Goal: Task Accomplishment & Management: Manage account settings

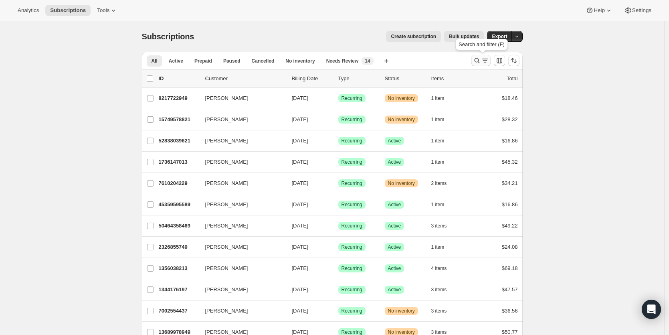
click at [477, 61] on icon "Search and filter results" at bounding box center [477, 61] width 8 height 8
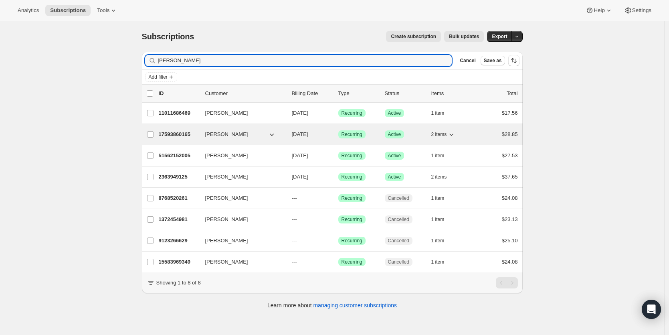
type input "dahl"
click at [182, 133] on p "17593860165" at bounding box center [179, 134] width 40 height 8
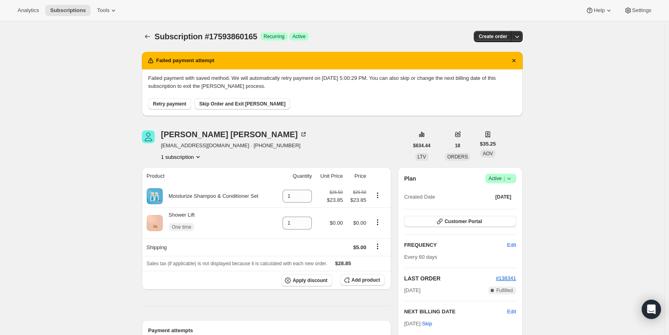
scroll to position [2, 0]
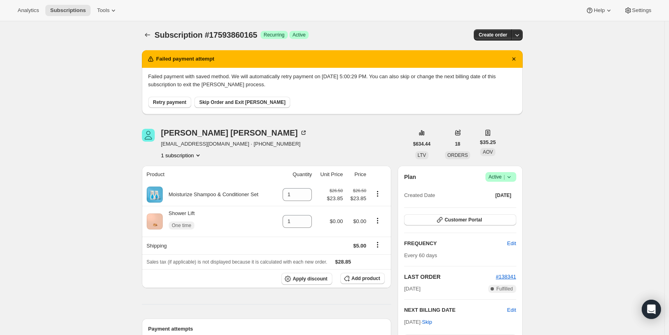
click at [182, 101] on span "Retry payment" at bounding box center [169, 102] width 33 height 6
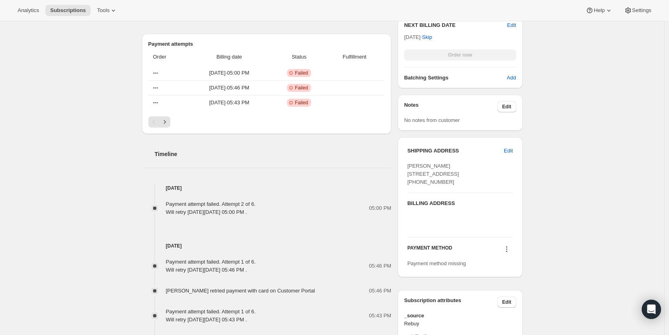
scroll to position [0, 0]
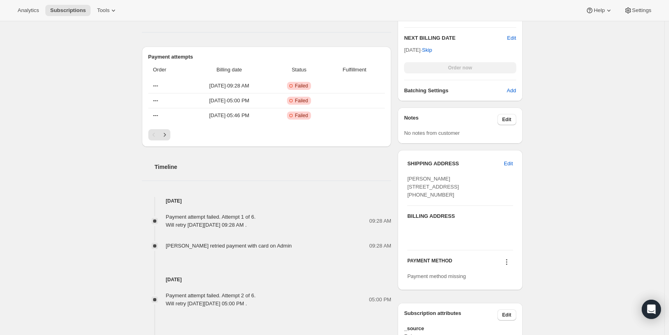
scroll to position [274, 0]
click at [508, 265] on icon at bounding box center [507, 261] width 8 height 8
click at [509, 292] on span "Select payment method" at bounding box center [507, 292] width 55 height 6
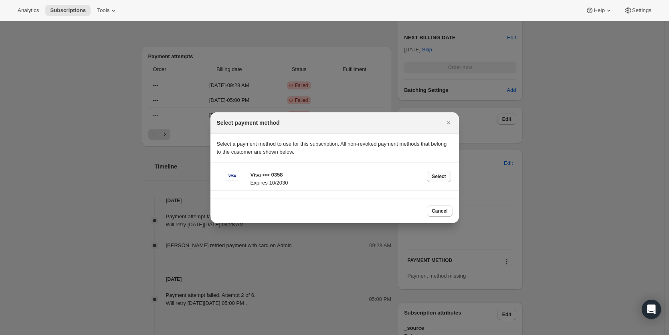
click at [439, 180] on button "Select" at bounding box center [439, 176] width 24 height 11
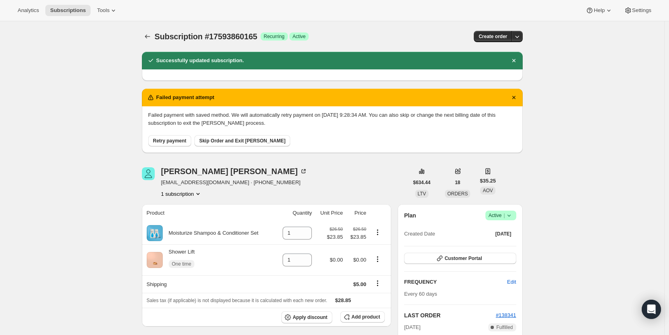
click at [177, 140] on span "Retry payment" at bounding box center [169, 141] width 33 height 6
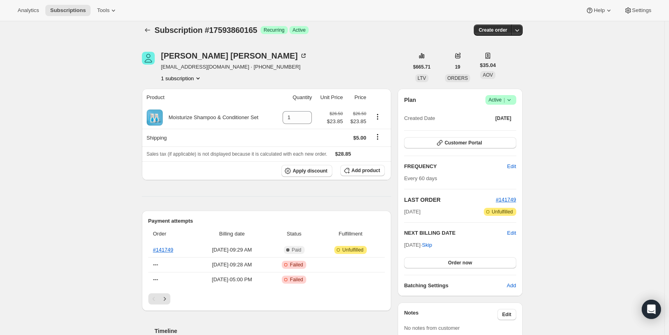
scroll to position [8, 0]
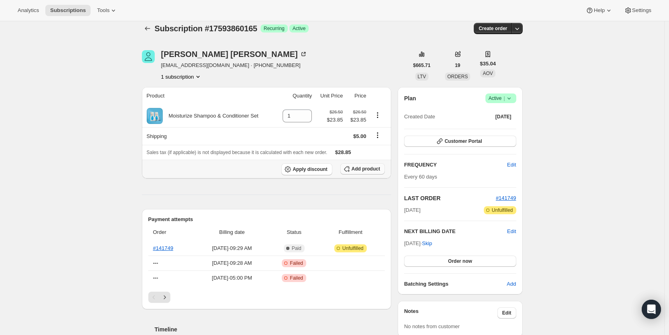
click at [356, 171] on span "Add product" at bounding box center [366, 169] width 28 height 6
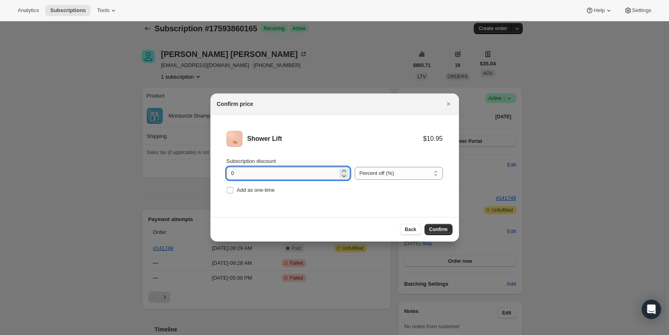
drag, startPoint x: 239, startPoint y: 174, endPoint x: 232, endPoint y: 174, distance: 7.2
click at [232, 174] on input "0" at bounding box center [282, 173] width 111 height 13
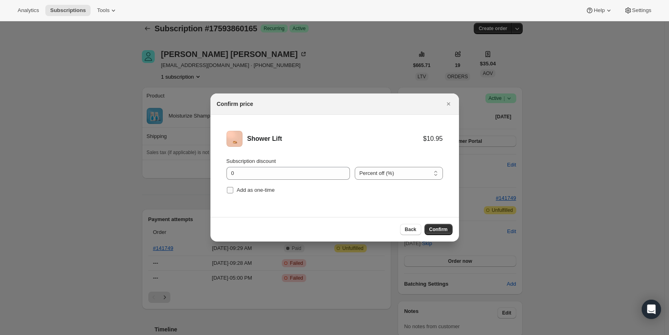
click at [231, 190] on input "Add as one-time" at bounding box center [230, 190] width 6 height 6
checkbox input "true"
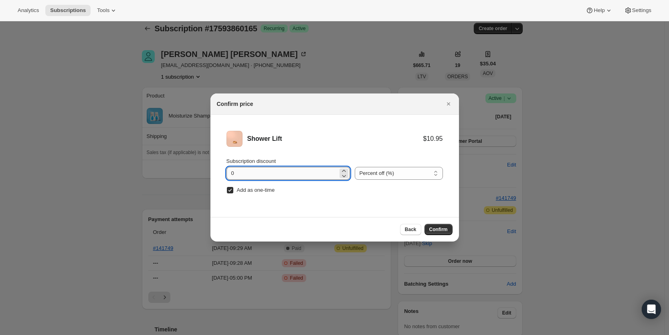
drag, startPoint x: 238, startPoint y: 174, endPoint x: 231, endPoint y: 174, distance: 6.8
click at [231, 174] on input "0" at bounding box center [282, 173] width 111 height 13
type input "100"
click at [442, 229] on span "Confirm" at bounding box center [438, 229] width 18 height 6
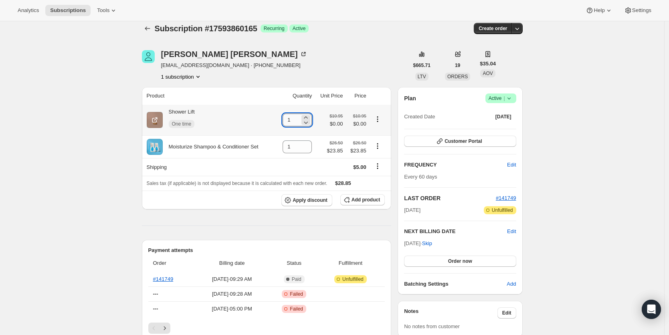
drag, startPoint x: 294, startPoint y: 117, endPoint x: 289, endPoint y: 118, distance: 5.3
click at [289, 118] on input "1" at bounding box center [291, 119] width 17 height 13
type input "3"
type input "2"
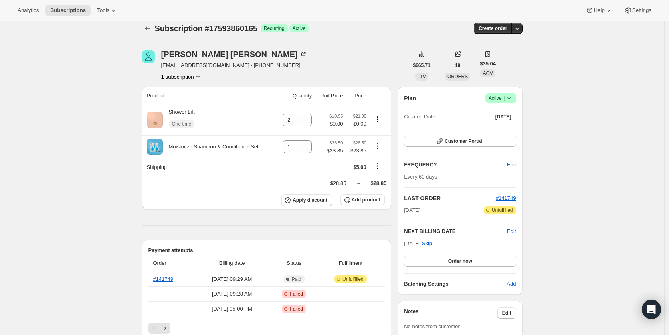
click at [285, 95] on th "Quantity" at bounding box center [295, 96] width 38 height 18
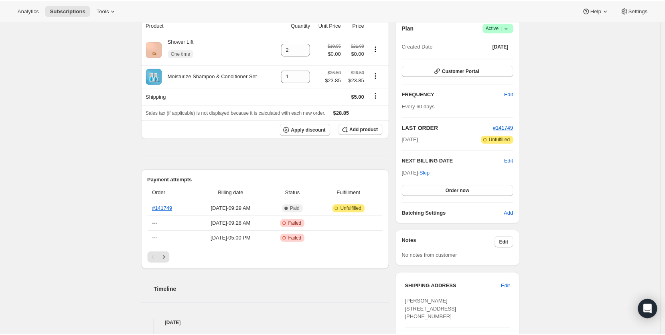
scroll to position [0, 0]
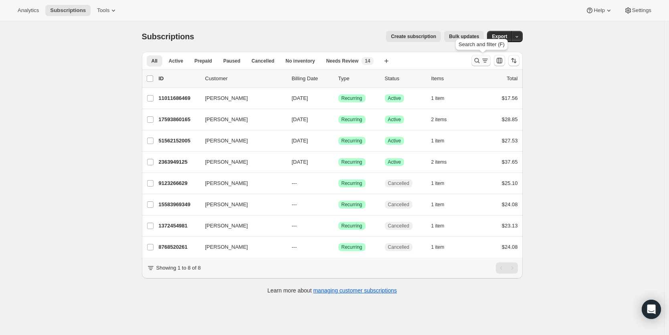
click at [476, 59] on icon "Search and filter results" at bounding box center [477, 61] width 8 height 8
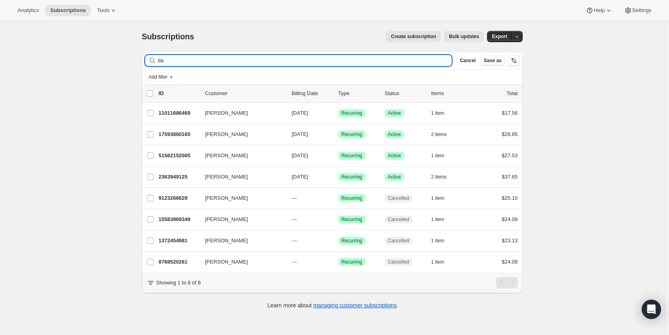
type input "d"
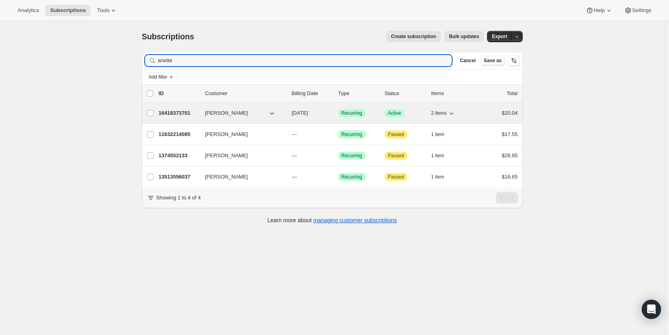
type input "anette"
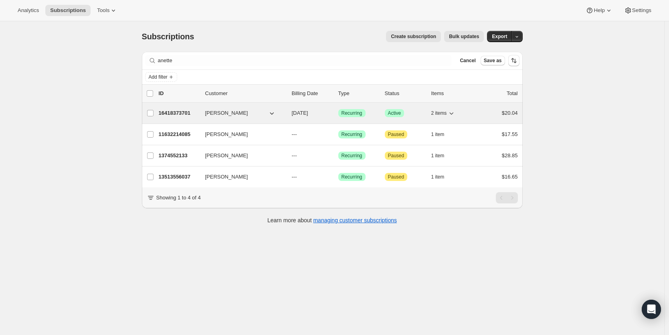
click at [186, 111] on p "16418373701" at bounding box center [179, 113] width 40 height 8
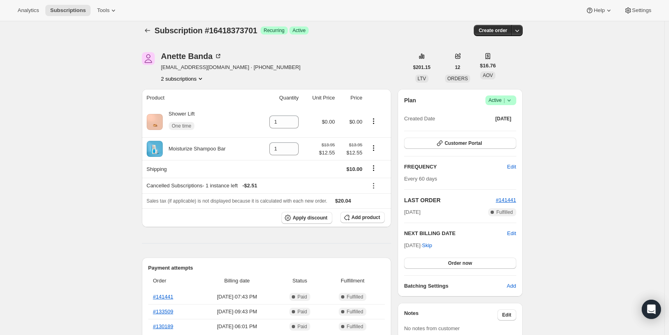
scroll to position [6, 0]
click at [511, 100] on icon at bounding box center [509, 100] width 8 height 8
click at [510, 126] on span "Cancel subscription" at bounding box center [500, 129] width 45 height 6
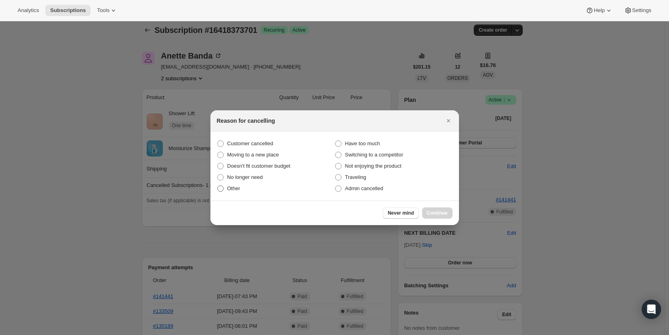
click at [222, 189] on span ":rc3:" at bounding box center [220, 188] width 6 height 6
click at [218, 186] on input "Other" at bounding box center [217, 185] width 0 height 0
radio input "true"
click at [445, 214] on span "Continue" at bounding box center [437, 213] width 21 height 6
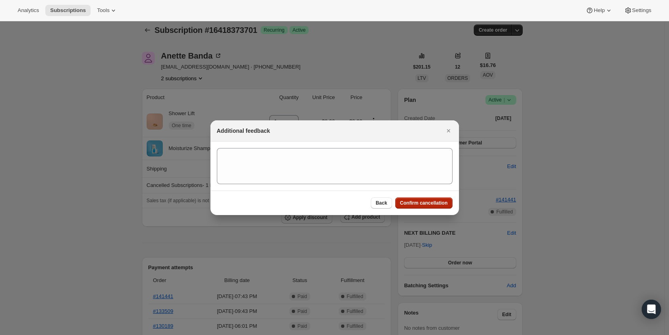
click at [434, 205] on span "Confirm cancellation" at bounding box center [424, 203] width 48 height 6
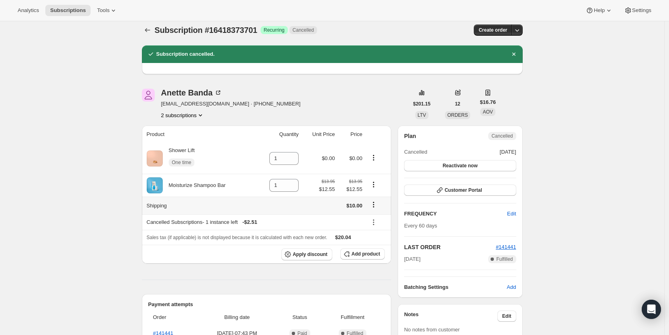
click at [375, 204] on icon "Shipping actions" at bounding box center [374, 204] width 8 height 8
click at [378, 225] on button "Edit shipping rate" at bounding box center [375, 220] width 45 height 13
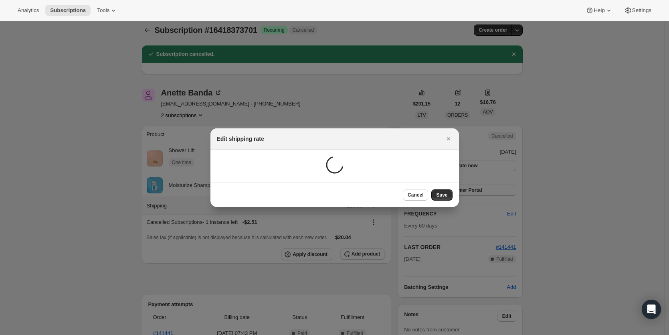
scroll to position [0, 0]
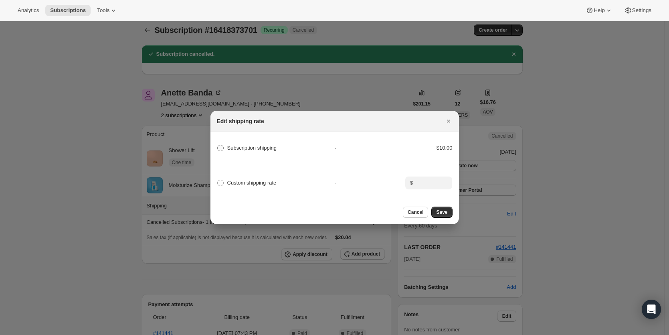
click at [221, 146] on span ":rep:" at bounding box center [220, 148] width 6 height 6
click at [218, 145] on shipping "Subscription shipping" at bounding box center [217, 145] width 0 height 0
radio shipping "true"
click at [220, 180] on span ":rep:" at bounding box center [220, 183] width 6 height 6
click at [218, 180] on input "Custom shipping rate" at bounding box center [217, 180] width 0 height 0
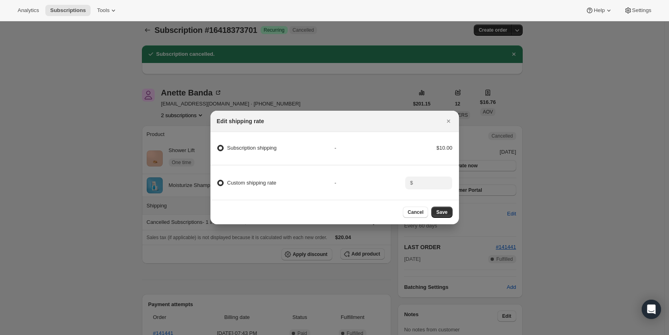
radio input "true"
radio shipping "false"
click at [417, 213] on span "Cancel" at bounding box center [416, 212] width 16 height 6
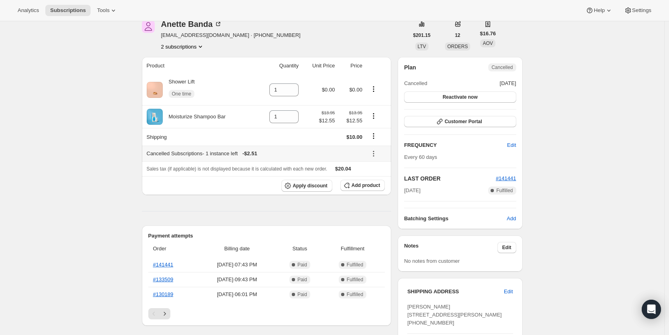
scroll to position [84, 0]
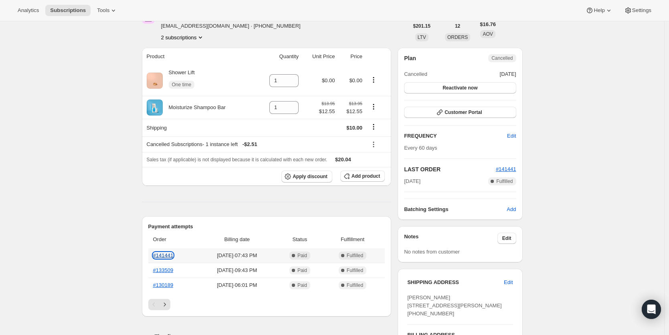
click at [169, 258] on link "#141441" at bounding box center [163, 255] width 20 height 6
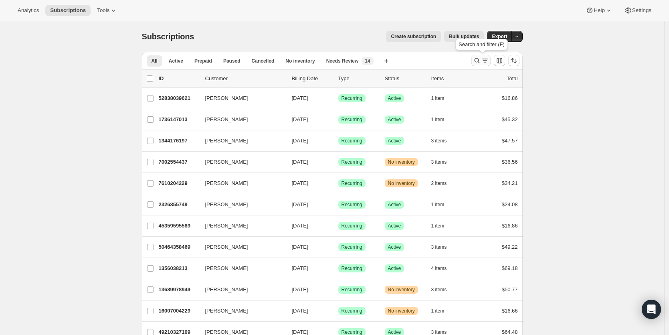
click at [477, 62] on icon "Search and filter results" at bounding box center [477, 61] width 8 height 8
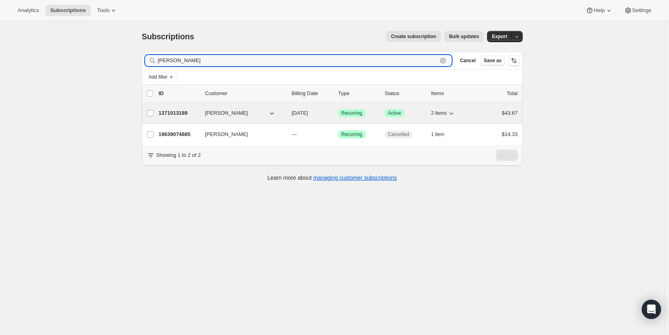
type input "lara morris"
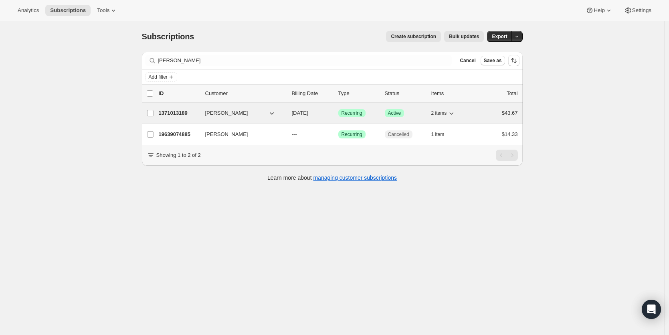
click at [183, 113] on p "1371013189" at bounding box center [179, 113] width 40 height 8
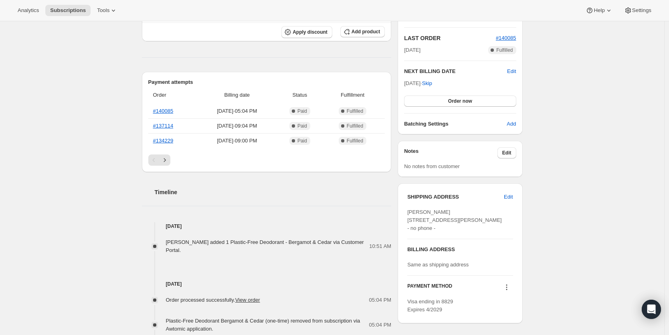
scroll to position [10, 0]
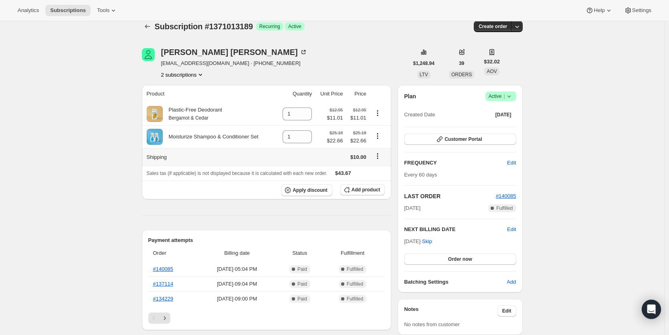
click at [380, 156] on icon "Shipping actions" at bounding box center [378, 156] width 8 height 8
click at [379, 171] on span "Edit shipping rate" at bounding box center [379, 172] width 40 height 6
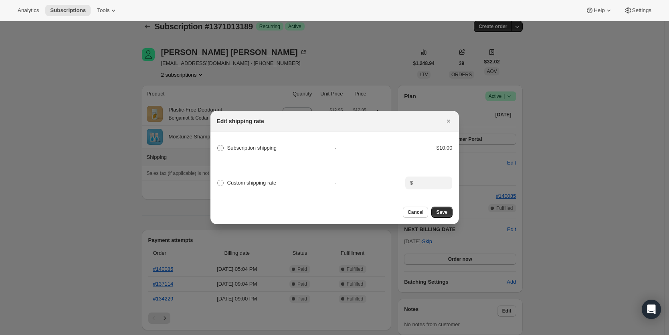
click at [221, 147] on span ":rbj:" at bounding box center [220, 148] width 6 height 6
click at [218, 145] on shipping "Subscription shipping" at bounding box center [217, 145] width 0 height 0
radio shipping "true"
click at [443, 144] on div "$10.00" at bounding box center [428, 148] width 47 height 8
click at [224, 180] on label "Custom shipping rate" at bounding box center [247, 182] width 60 height 11
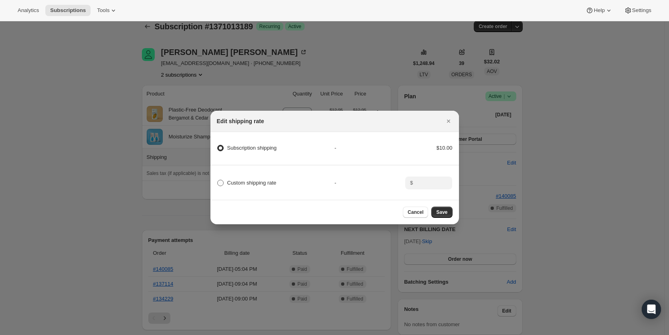
click at [218, 180] on input "Custom shipping rate" at bounding box center [217, 180] width 0 height 0
radio input "true"
radio shipping "false"
click at [444, 181] on icon ":rbj:" at bounding box center [446, 185] width 8 height 8
drag, startPoint x: 427, startPoint y: 180, endPoint x: 414, endPoint y: 180, distance: 13.2
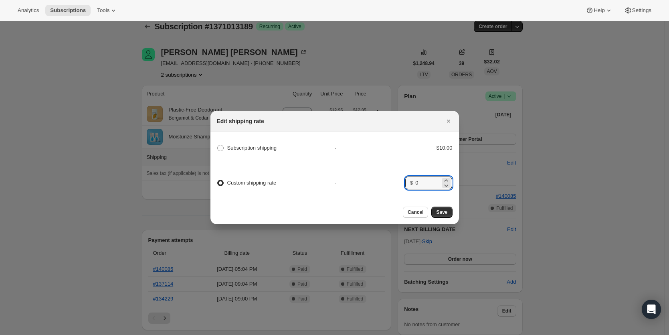
click at [414, 180] on div "$ 0" at bounding box center [428, 182] width 47 height 13
type input "5.00"
click at [444, 212] on span "Save" at bounding box center [441, 212] width 11 height 6
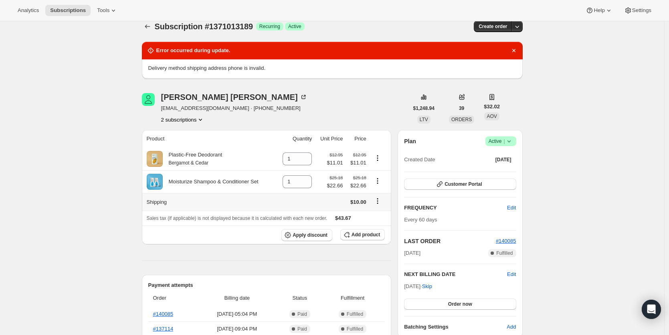
click at [381, 202] on icon "Shipping actions" at bounding box center [378, 201] width 8 height 8
click at [382, 217] on span "Edit shipping rate" at bounding box center [379, 217] width 40 height 6
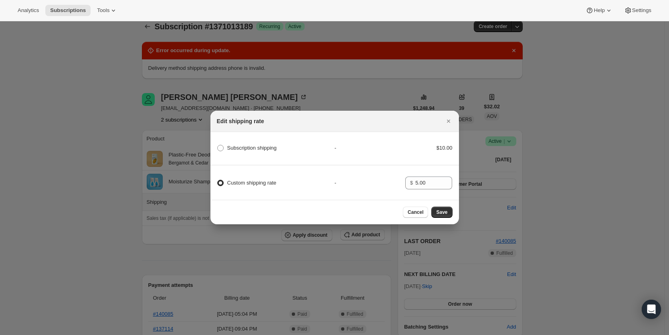
scroll to position [0, 0]
click at [420, 212] on span "Cancel" at bounding box center [416, 212] width 16 height 6
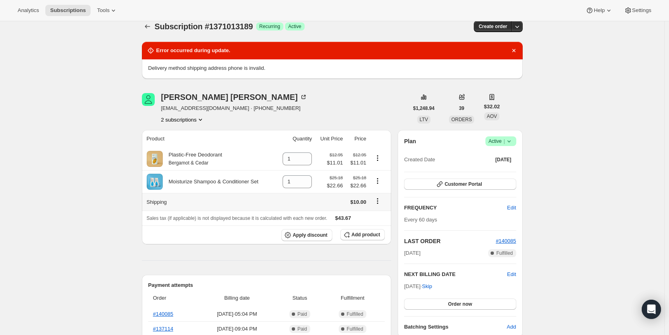
click at [378, 201] on icon "Shipping actions" at bounding box center [377, 200] width 1 height 1
click at [382, 218] on span "Edit shipping rate" at bounding box center [379, 217] width 40 height 6
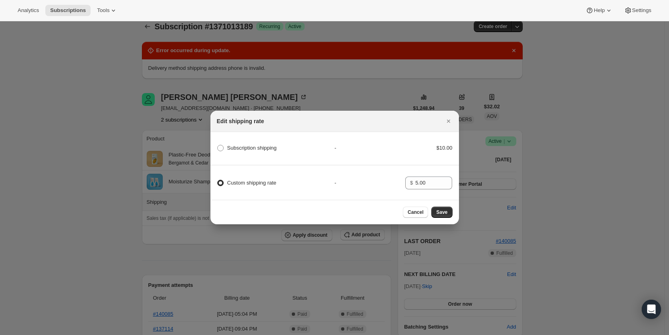
scroll to position [0, 0]
drag, startPoint x: 426, startPoint y: 180, endPoint x: 413, endPoint y: 179, distance: 12.9
click at [413, 179] on div "$ 5.00" at bounding box center [428, 182] width 47 height 13
type input "0"
click at [439, 215] on span "Save" at bounding box center [441, 212] width 11 height 6
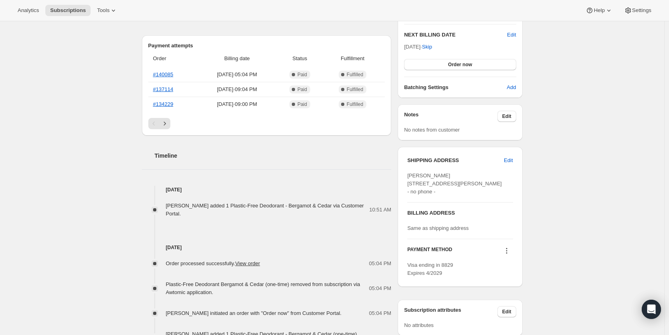
scroll to position [295, 0]
click at [509, 159] on span "Edit" at bounding box center [508, 159] width 9 height 8
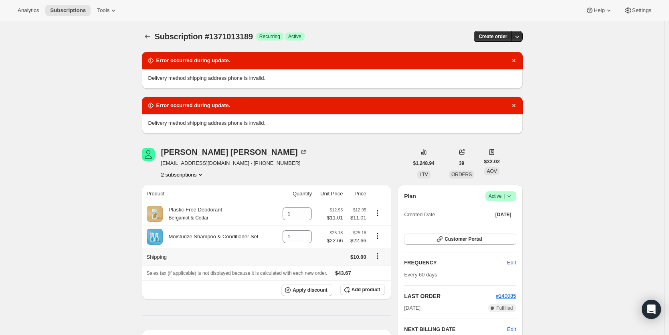
select select "United States"
select select "WA"
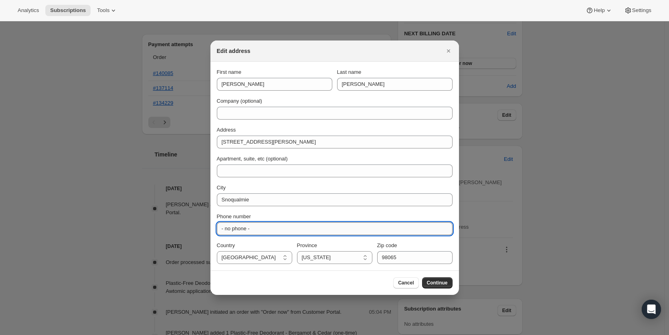
click at [263, 229] on input "- no phone -" at bounding box center [335, 228] width 236 height 13
drag, startPoint x: 263, startPoint y: 229, endPoint x: 216, endPoint y: 229, distance: 46.5
click at [216, 229] on section "First name Lara Last name Morris Company (optional) Address 35324 SE Kinsey St …" at bounding box center [334, 166] width 249 height 208
type input "9999999999"
click at [447, 282] on button "Continue" at bounding box center [437, 282] width 30 height 11
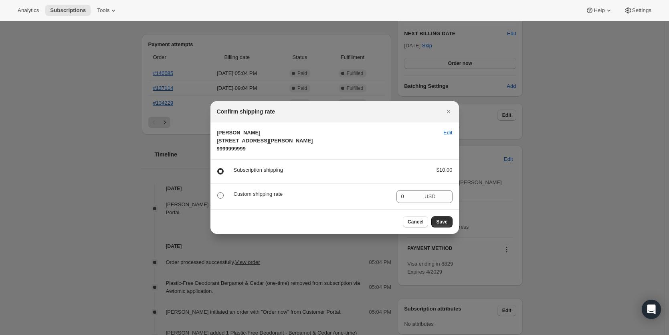
click at [220, 198] on span ":rcj:" at bounding box center [220, 195] width 6 height 6
click at [218, 192] on input ":rcj:" at bounding box center [217, 192] width 0 height 0
radio input "true"
radio input "false"
drag, startPoint x: 418, startPoint y: 204, endPoint x: 395, endPoint y: 204, distance: 23.3
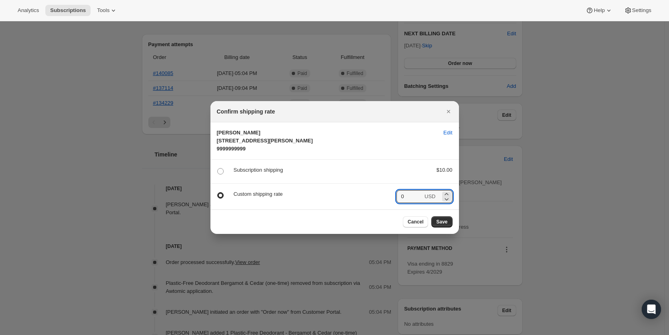
click at [395, 203] on div "Custom shipping rate 0 USD" at bounding box center [335, 196] width 236 height 13
drag, startPoint x: 407, startPoint y: 204, endPoint x: 398, endPoint y: 203, distance: 8.9
click at [398, 203] on input "5" at bounding box center [410, 196] width 27 height 13
type input "5"
click at [444, 225] on span "Save" at bounding box center [441, 222] width 11 height 6
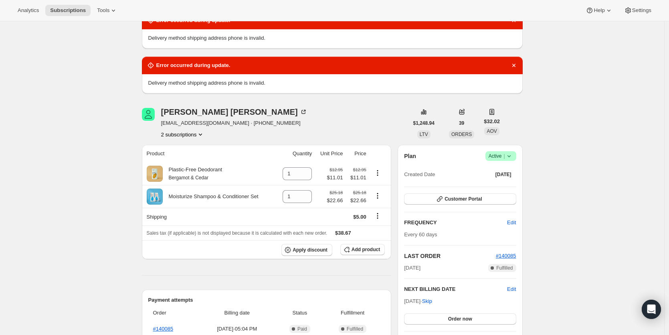
scroll to position [79, 0]
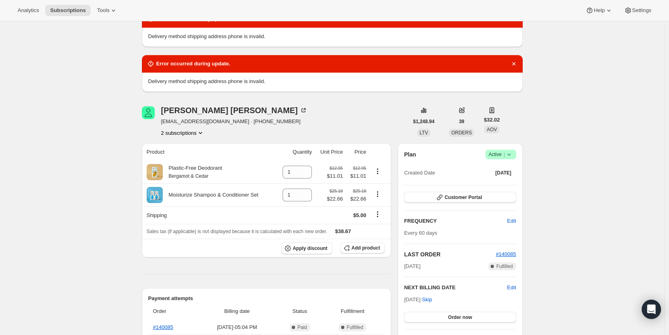
click at [193, 133] on button "2 subscriptions" at bounding box center [183, 133] width 44 height 8
click at [190, 161] on span "19639074885" at bounding box center [175, 161] width 32 height 6
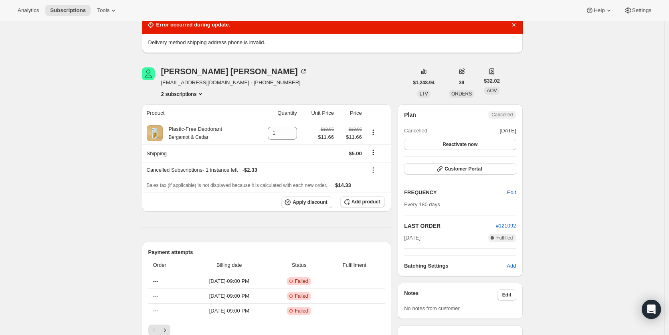
scroll to position [118, 0]
click at [186, 95] on button "2 subscriptions" at bounding box center [183, 93] width 44 height 8
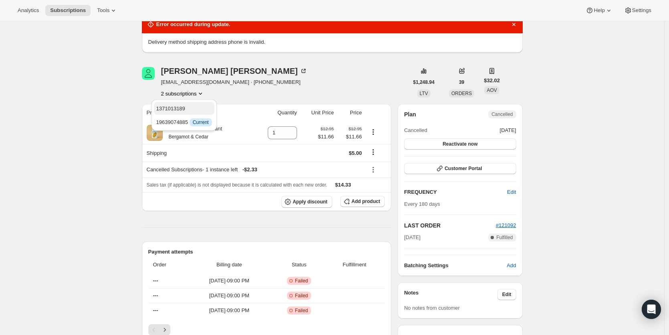
click at [186, 105] on span "1371013189" at bounding box center [184, 109] width 56 height 8
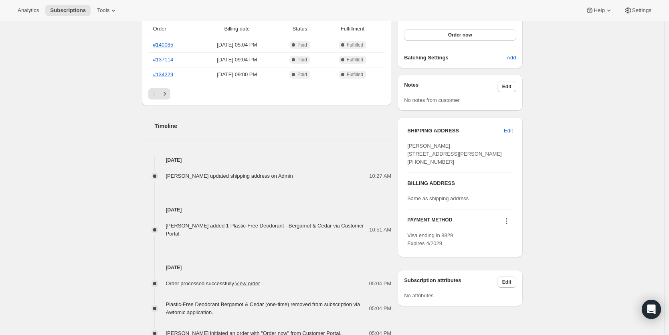
scroll to position [362, 0]
click at [508, 223] on icon at bounding box center [507, 219] width 8 height 8
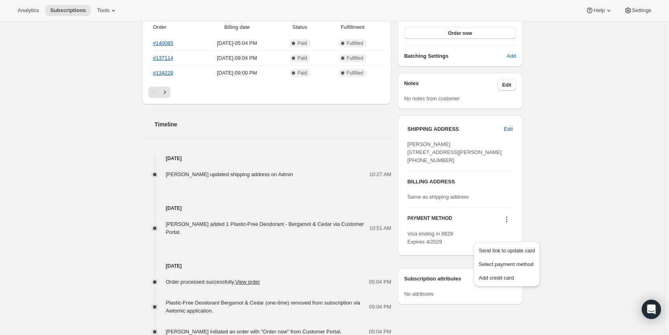
click at [512, 201] on div "Same as shipping address" at bounding box center [459, 197] width 105 height 8
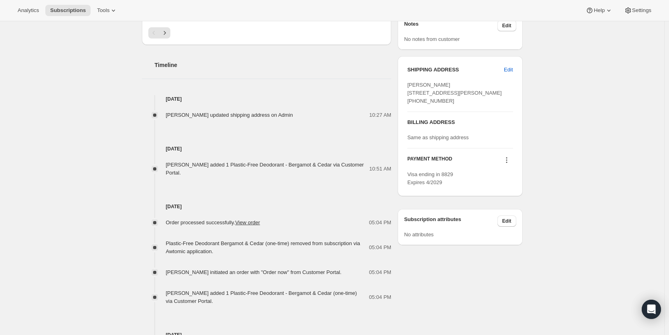
scroll to position [428, 0]
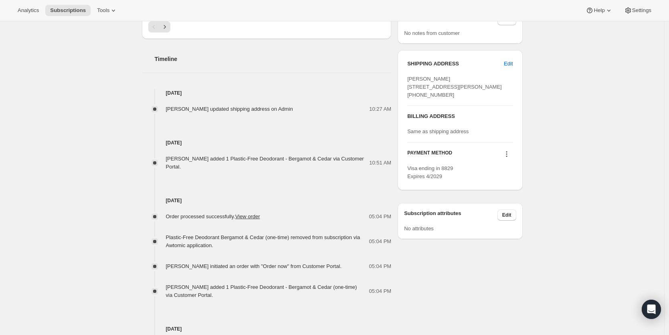
click at [513, 158] on button at bounding box center [506, 154] width 13 height 9
click at [519, 198] on span "Select payment method" at bounding box center [506, 199] width 55 height 6
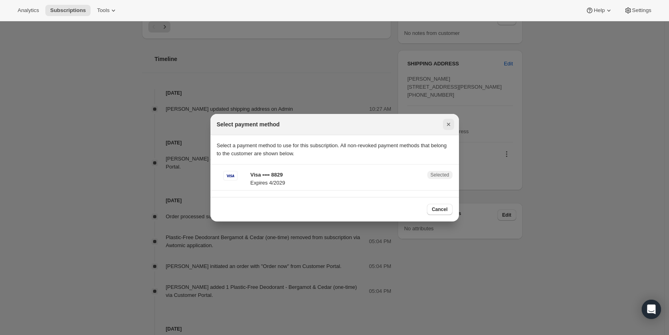
click at [448, 123] on icon "Close" at bounding box center [448, 124] width 3 height 3
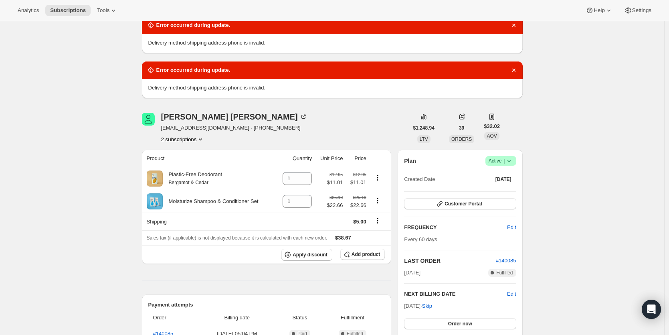
scroll to position [69, 0]
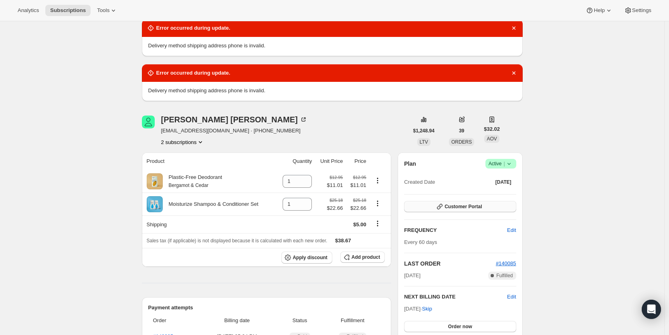
click at [453, 204] on span "Customer Portal" at bounding box center [463, 206] width 37 height 6
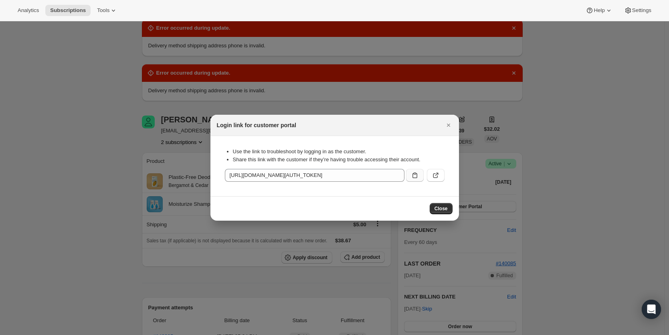
click at [416, 178] on icon ":rmn:" at bounding box center [415, 175] width 8 height 8
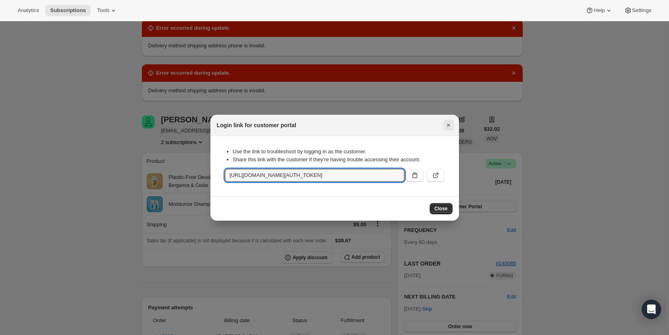
click at [450, 128] on icon "Close" at bounding box center [449, 125] width 8 height 8
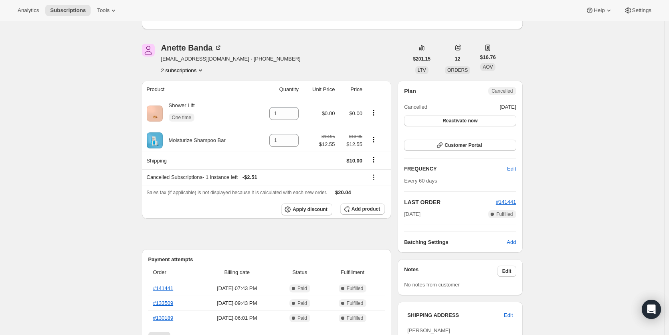
scroll to position [53, 0]
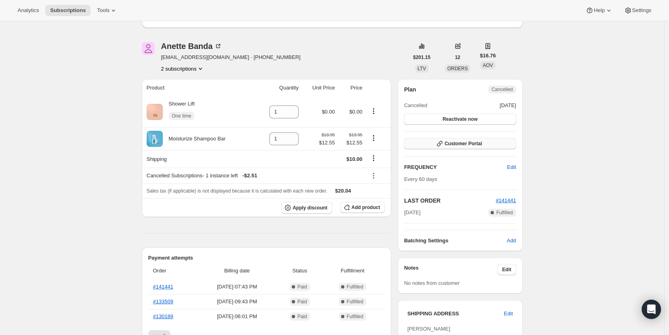
click at [459, 145] on span "Customer Portal" at bounding box center [463, 143] width 37 height 6
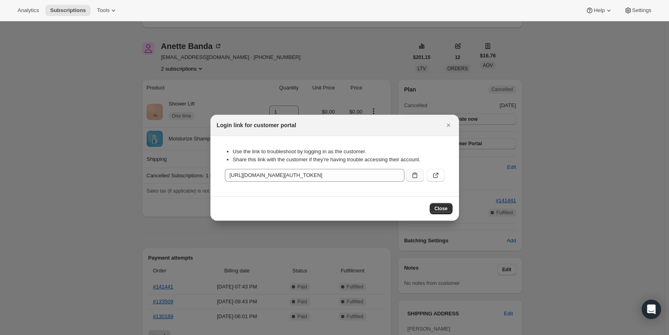
click at [416, 175] on icon ":rfe:" at bounding box center [415, 175] width 8 height 8
